Goal: Complete application form

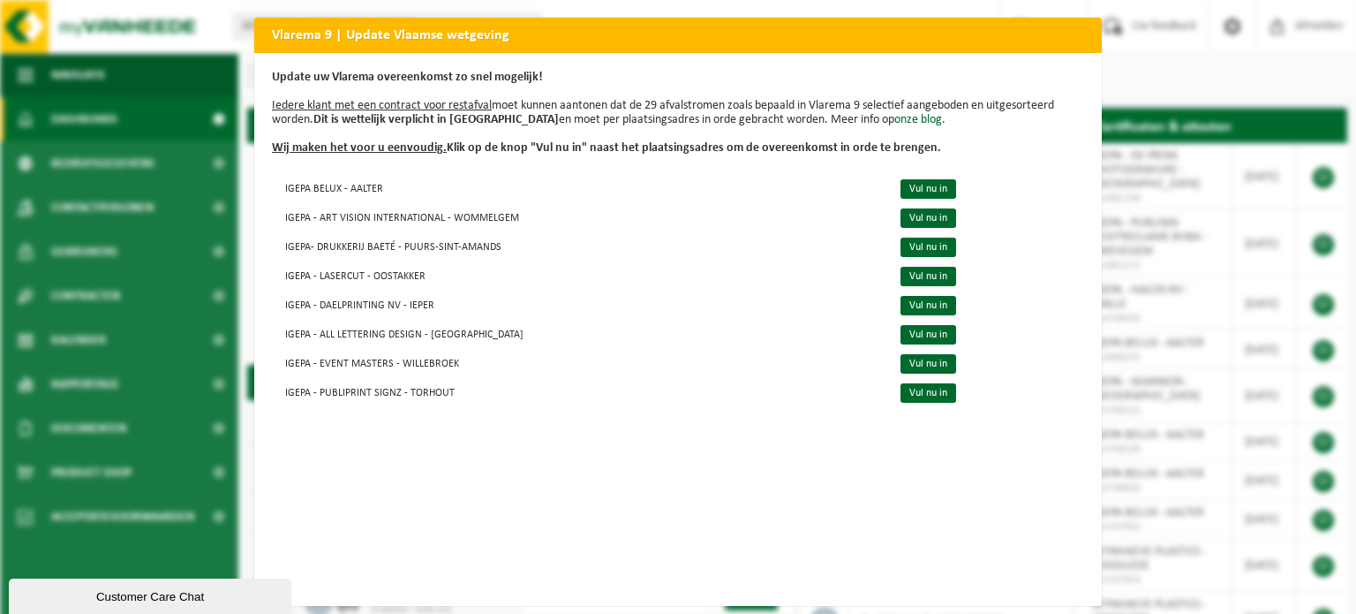
click at [1192, 297] on div "Vlarema 9 | Update Vlaamse wetgeving Update uw Vlarema overeenkomst zo snel mog…" at bounding box center [678, 307] width 1356 height 614
click at [301, 28] on h2 "Vlarema 9 | Update Vlaamse wetgeving" at bounding box center [677, 35] width 847 height 34
click at [904, 186] on link "Vul nu in" at bounding box center [928, 188] width 56 height 19
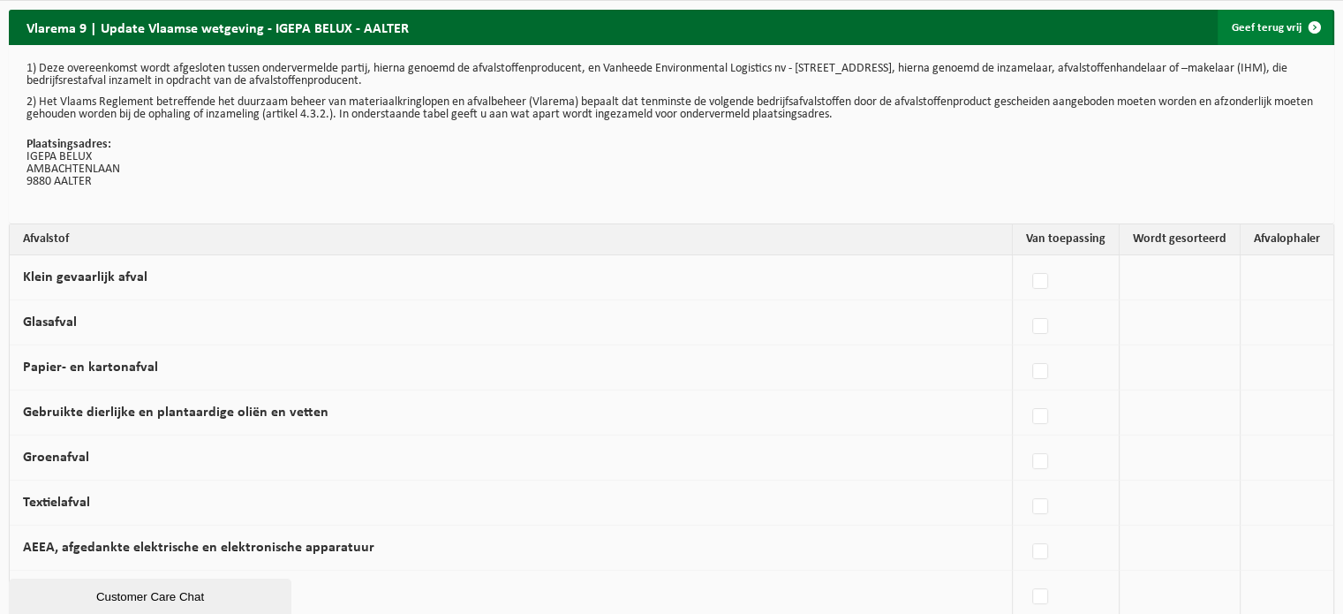
click at [1317, 16] on span at bounding box center [1314, 27] width 35 height 35
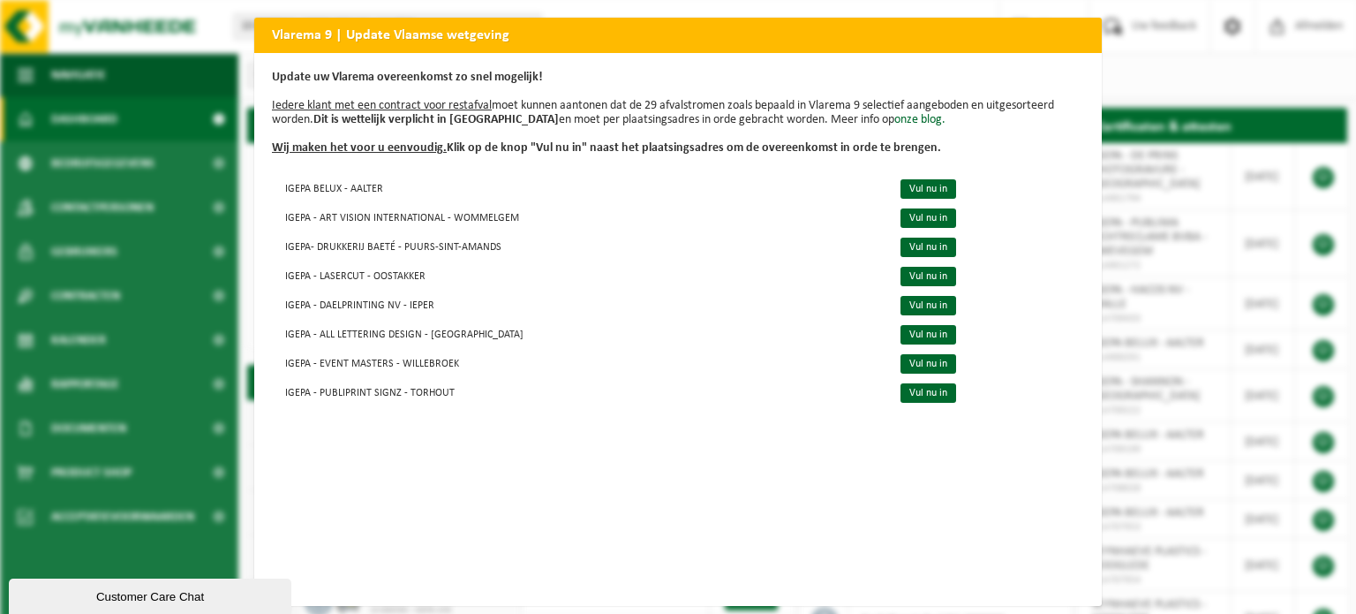
click at [1116, 77] on div "Vlarema 9 | Update Vlaamse wetgeving Update uw Vlarema overeenkomst zo snel mog…" at bounding box center [678, 307] width 1356 height 614
click at [1269, 179] on div "Vlarema 9 | Update Vlaamse wetgeving Update uw Vlarema overeenkomst zo snel mog…" at bounding box center [678, 307] width 1356 height 614
click at [191, 508] on div "Vlarema 9 | Update Vlaamse wetgeving Update uw Vlarema overeenkomst zo snel mog…" at bounding box center [678, 307] width 1356 height 614
